Goal: Communication & Community: Connect with others

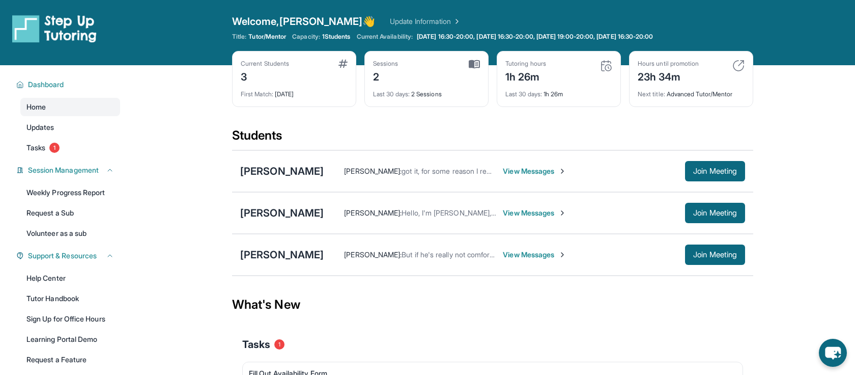
click at [505, 252] on span "View Messages" at bounding box center [535, 254] width 64 height 10
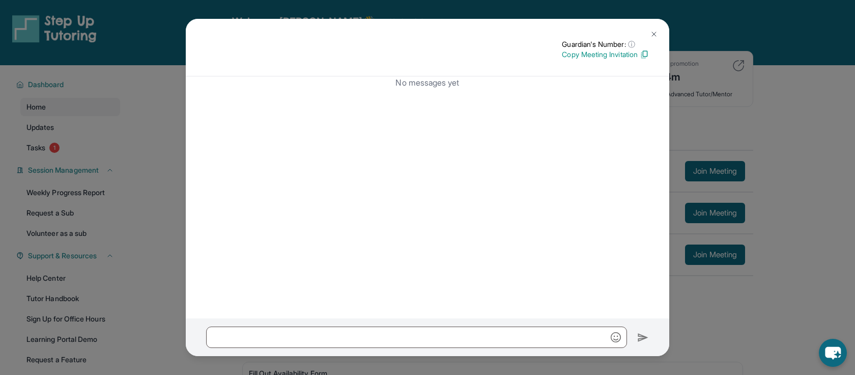
click at [502, 234] on div "No messages yet" at bounding box center [427, 197] width 483 height 242
click at [502, 239] on div "No messages yet" at bounding box center [427, 197] width 483 height 242
click at [457, 82] on p "No messages yet" at bounding box center [427, 82] width 443 height 12
click at [652, 32] on img at bounding box center [654, 34] width 8 height 8
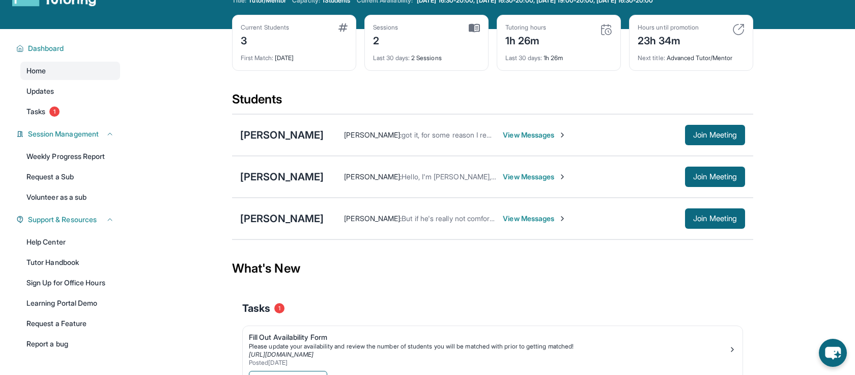
scroll to position [31, 0]
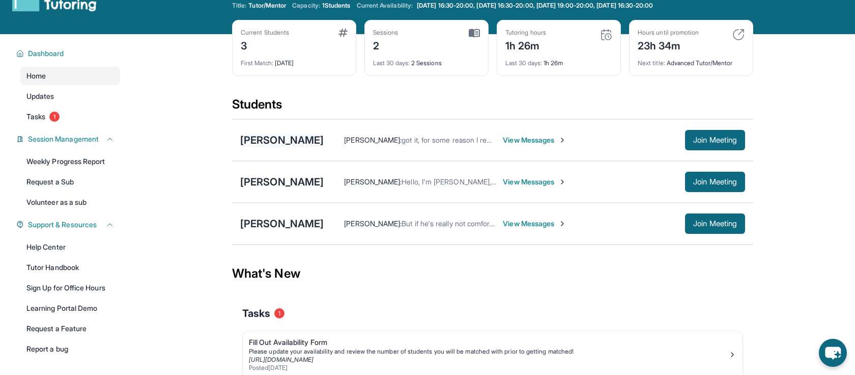
click at [305, 141] on div "[PERSON_NAME]" at bounding box center [281, 140] width 83 height 14
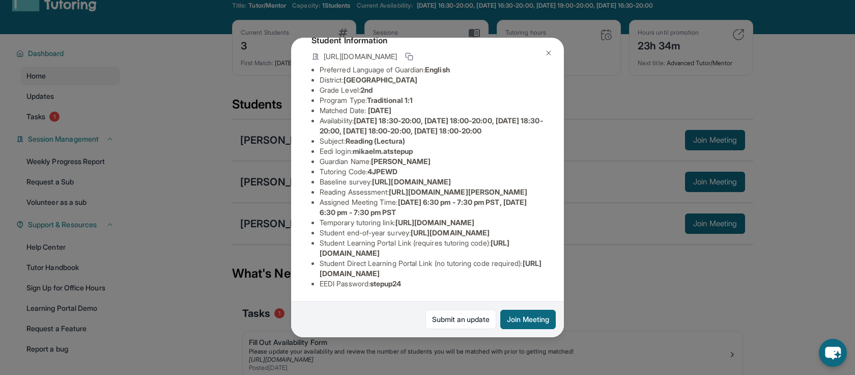
scroll to position [102, 0]
click at [547, 51] on img at bounding box center [548, 53] width 8 height 8
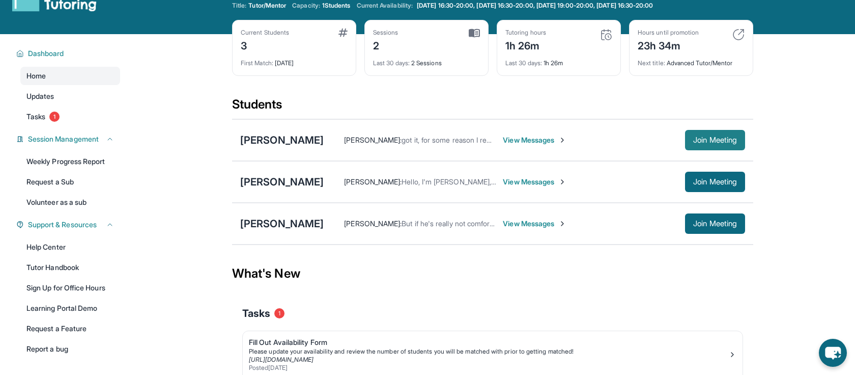
click at [724, 140] on span "Join Meeting" at bounding box center [715, 140] width 44 height 6
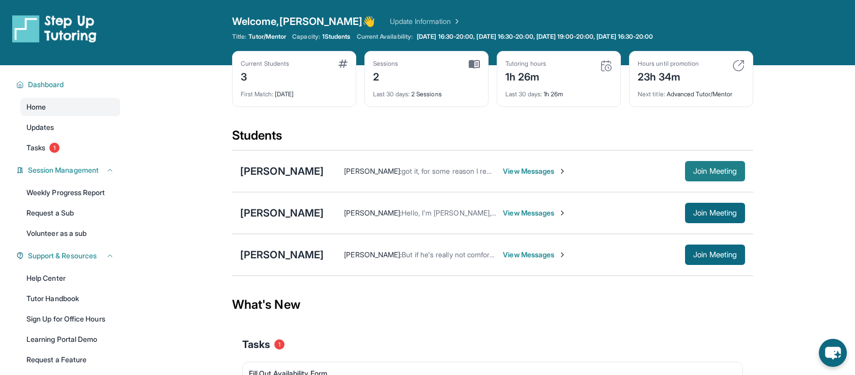
click at [708, 172] on span "Join Meeting" at bounding box center [715, 171] width 44 height 6
